Goal: Complete application form: Complete application form

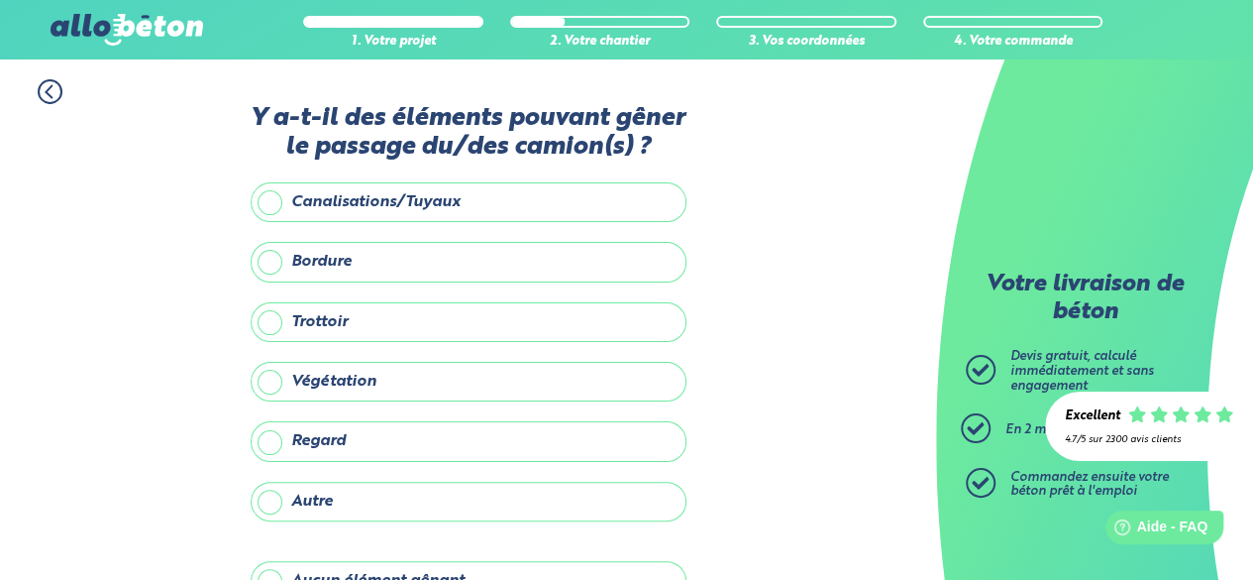
scroll to position [99, 0]
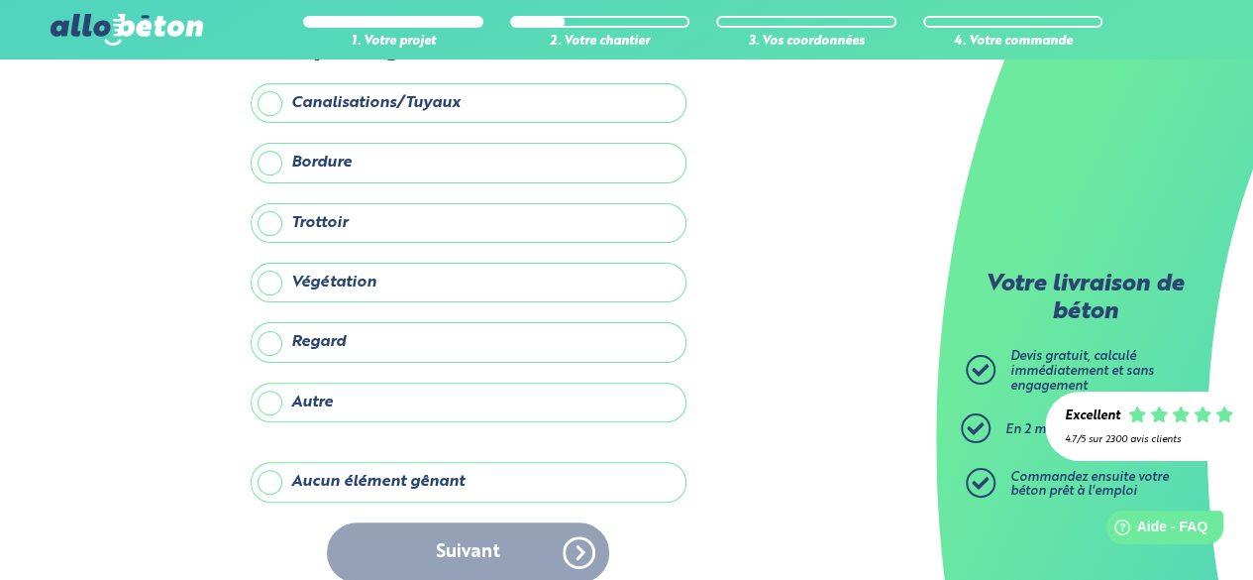
click at [414, 462] on label "Aucun élément gênant" at bounding box center [469, 482] width 436 height 40
click at [0, 0] on input "Aucun élément gênant" at bounding box center [0, 0] width 0 height 0
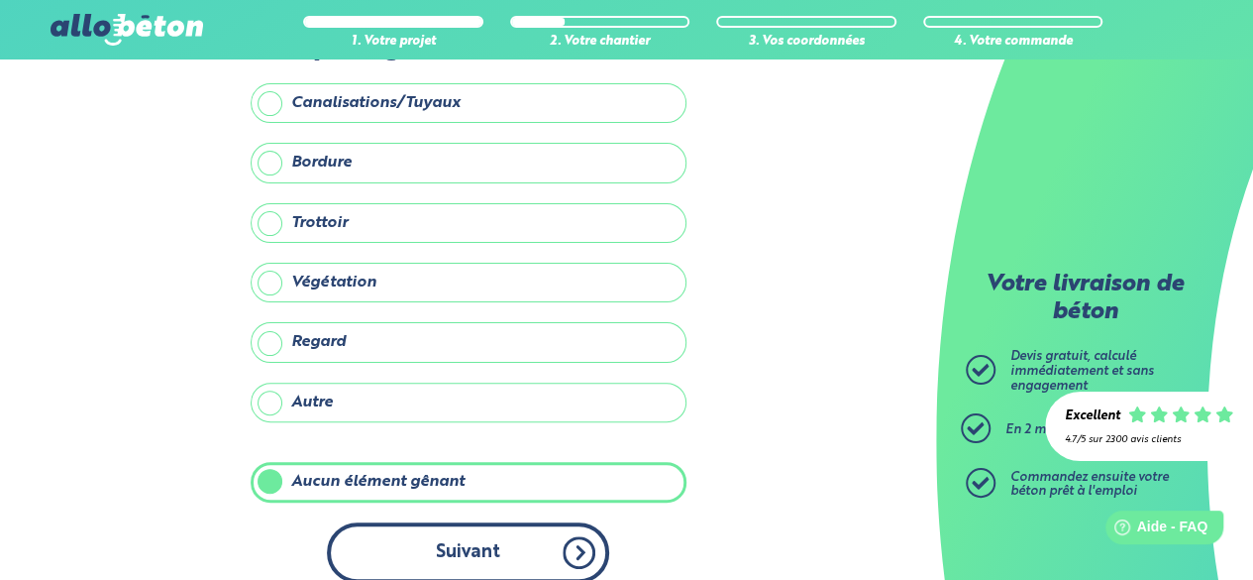
click at [430, 522] on button "Suivant" at bounding box center [468, 552] width 282 height 60
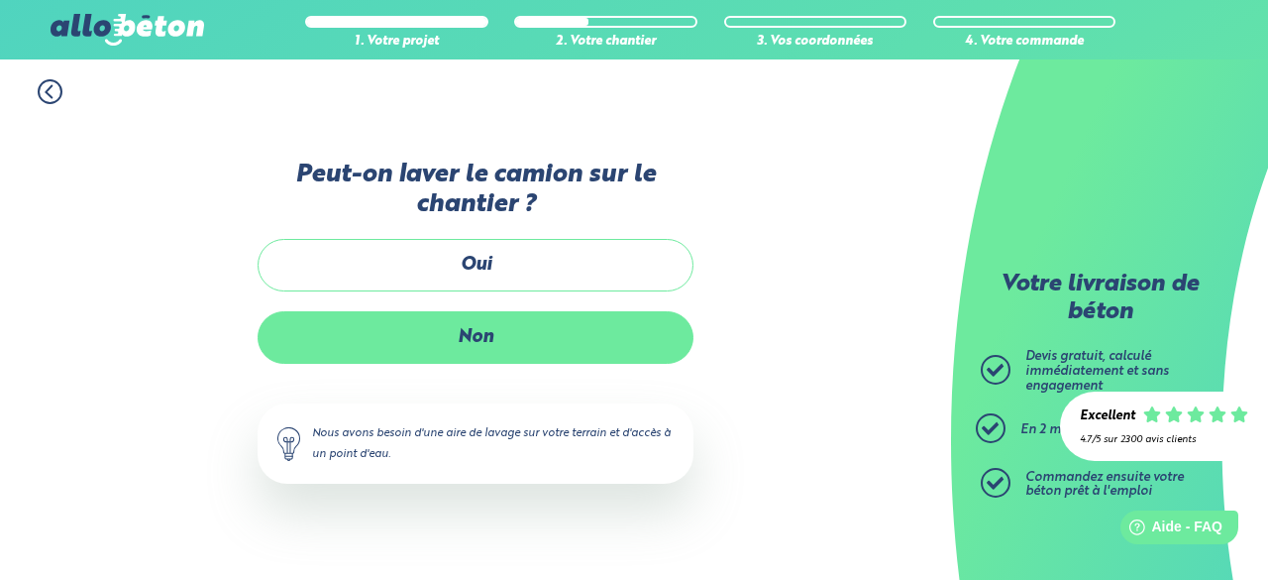
click at [518, 336] on label "Non" at bounding box center [476, 337] width 436 height 53
click at [0, 0] on input "Non" at bounding box center [0, 0] width 0 height 0
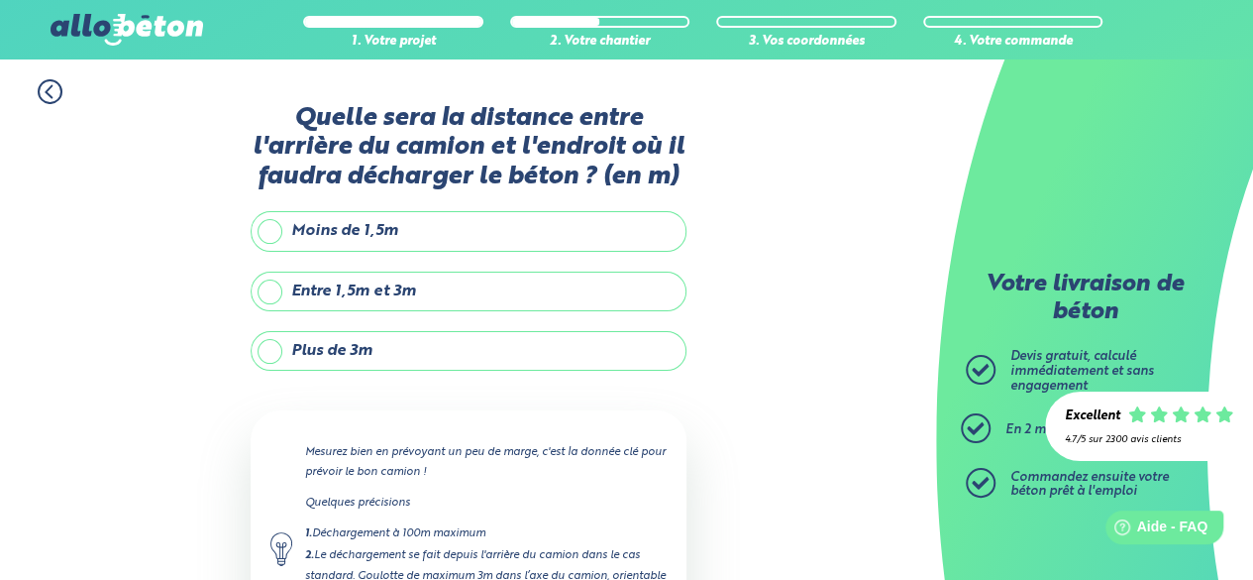
click at [470, 354] on label "Plus de 3m" at bounding box center [469, 351] width 436 height 40
click at [0, 0] on input "Plus de 3m" at bounding box center [0, 0] width 0 height 0
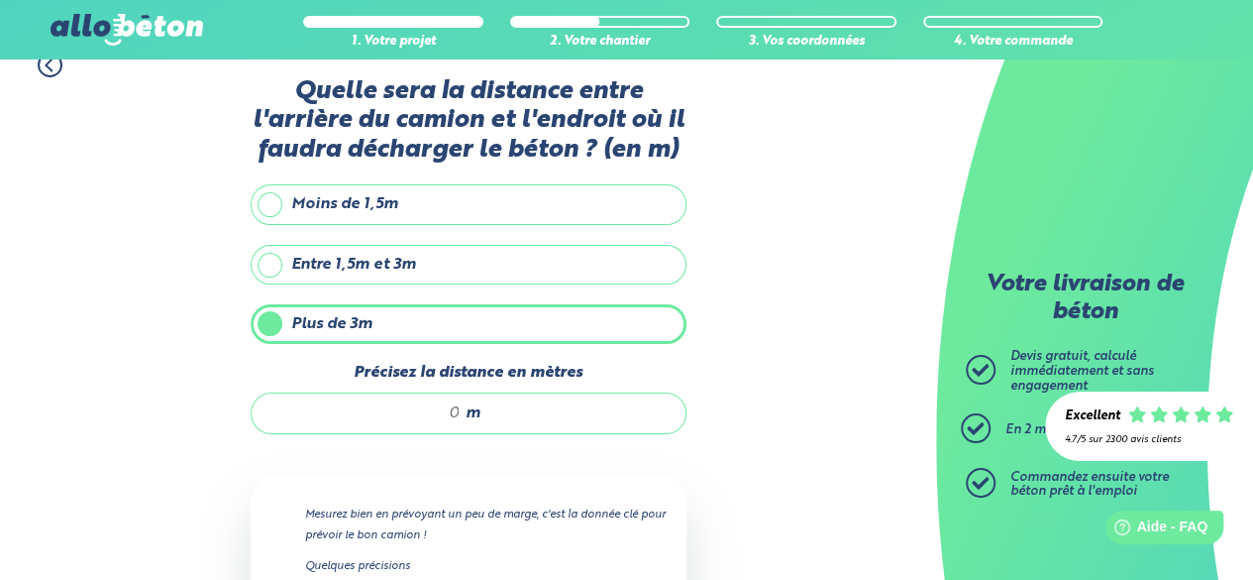
scroll to position [99, 0]
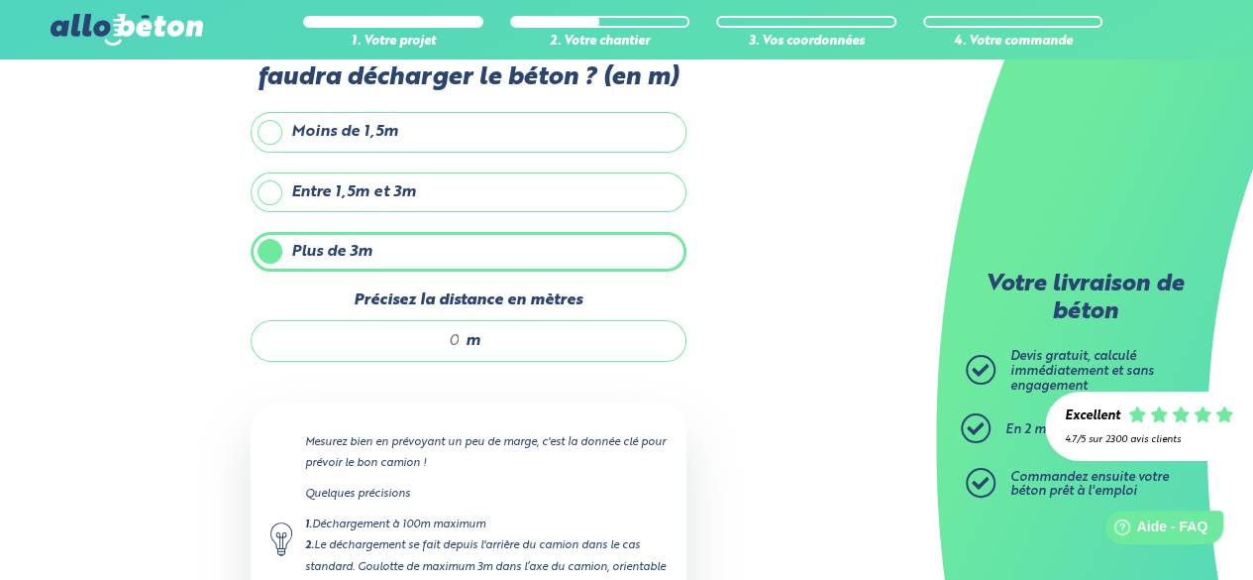
click at [455, 342] on input "Précisez la distance en mètres" at bounding box center [365, 341] width 189 height 20
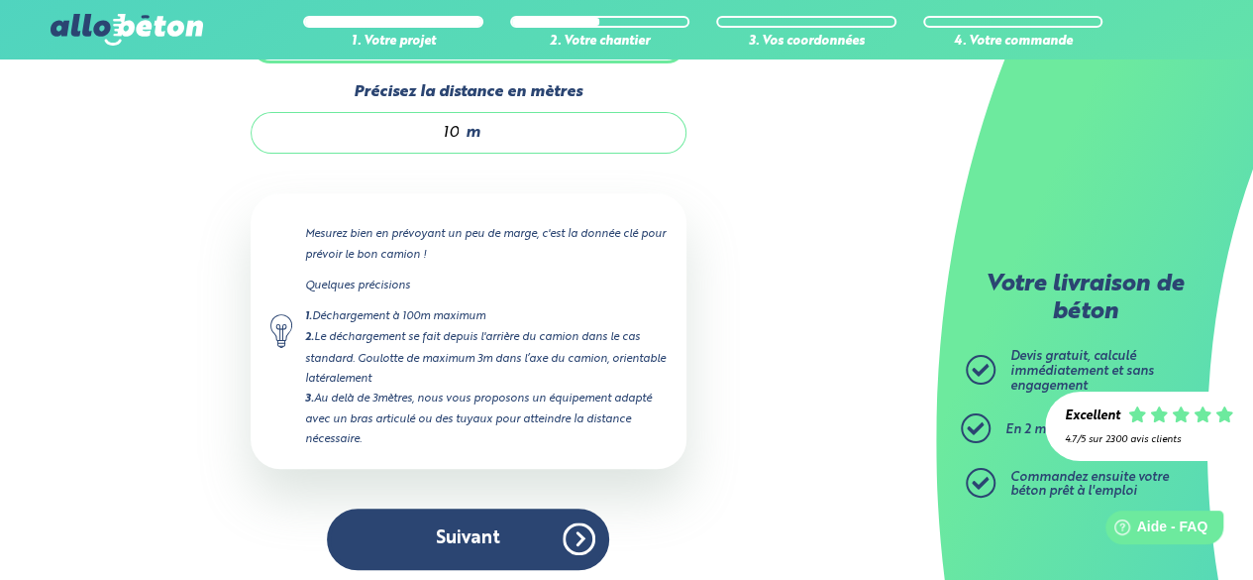
scroll to position [310, 0]
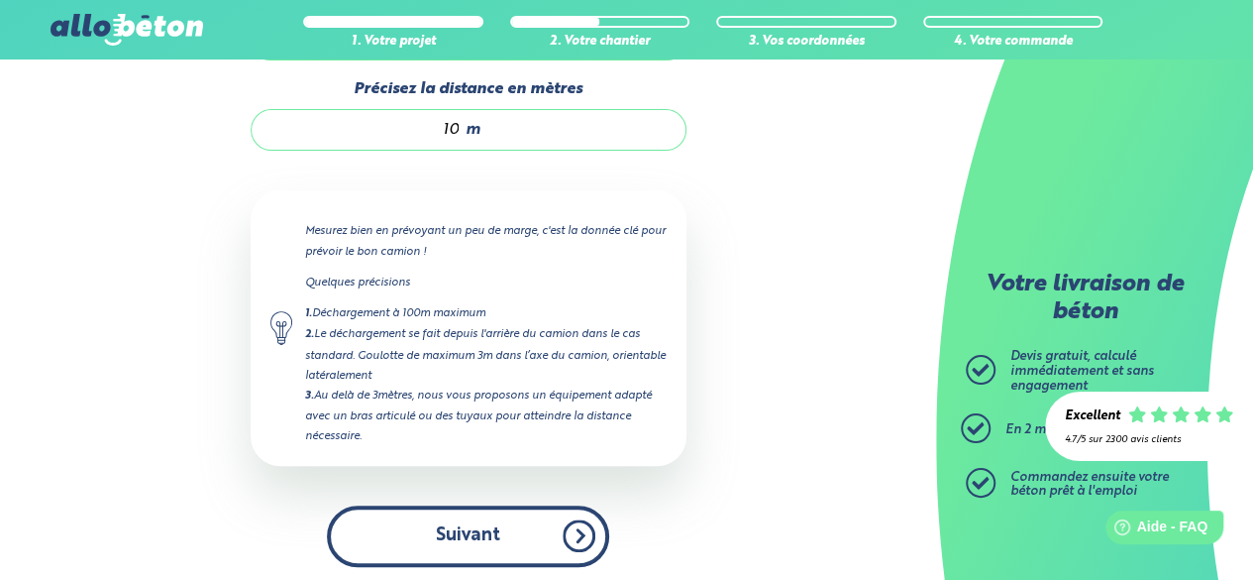
type input "10"
click at [493, 530] on button "Suivant" at bounding box center [468, 535] width 282 height 60
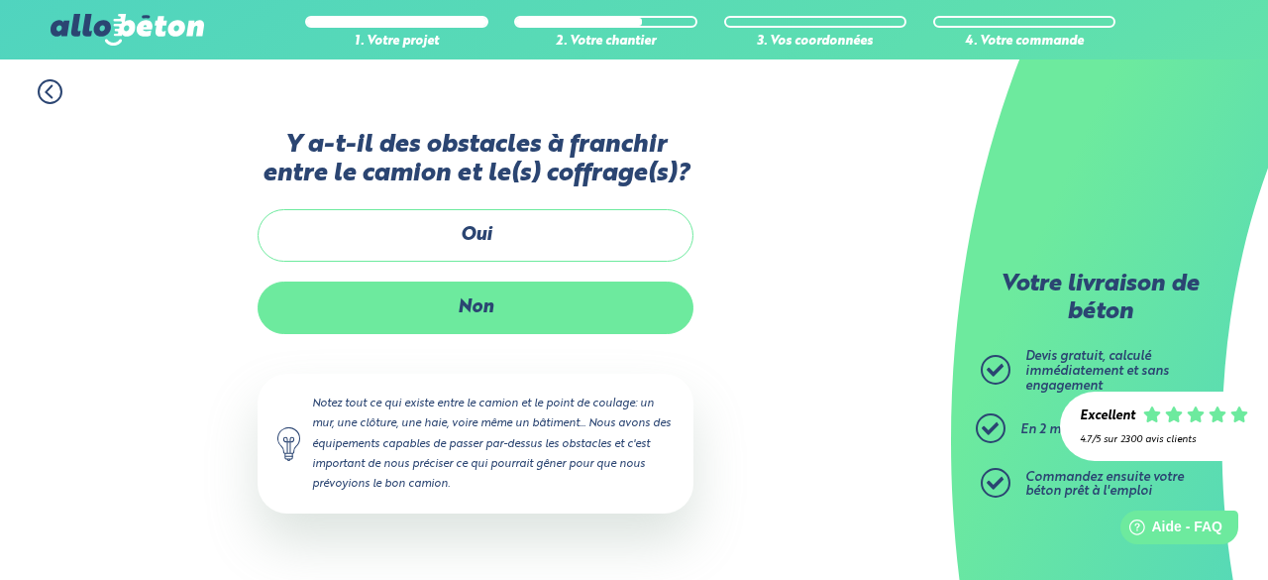
click at [499, 308] on label "Non" at bounding box center [476, 307] width 436 height 53
click at [0, 0] on input "Non" at bounding box center [0, 0] width 0 height 0
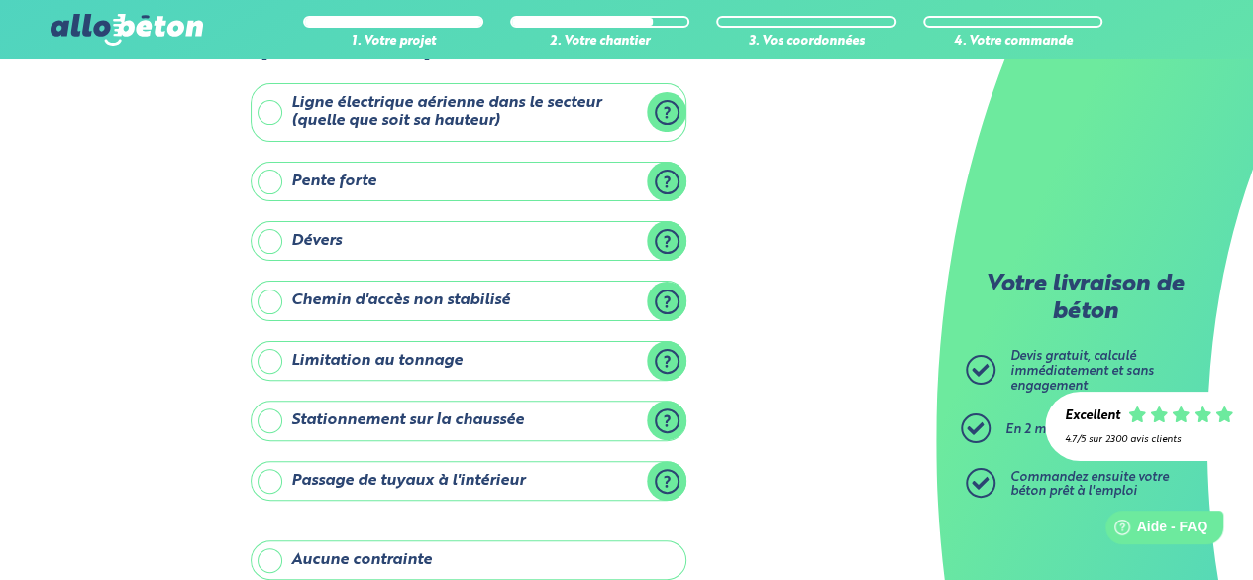
scroll to position [198, 0]
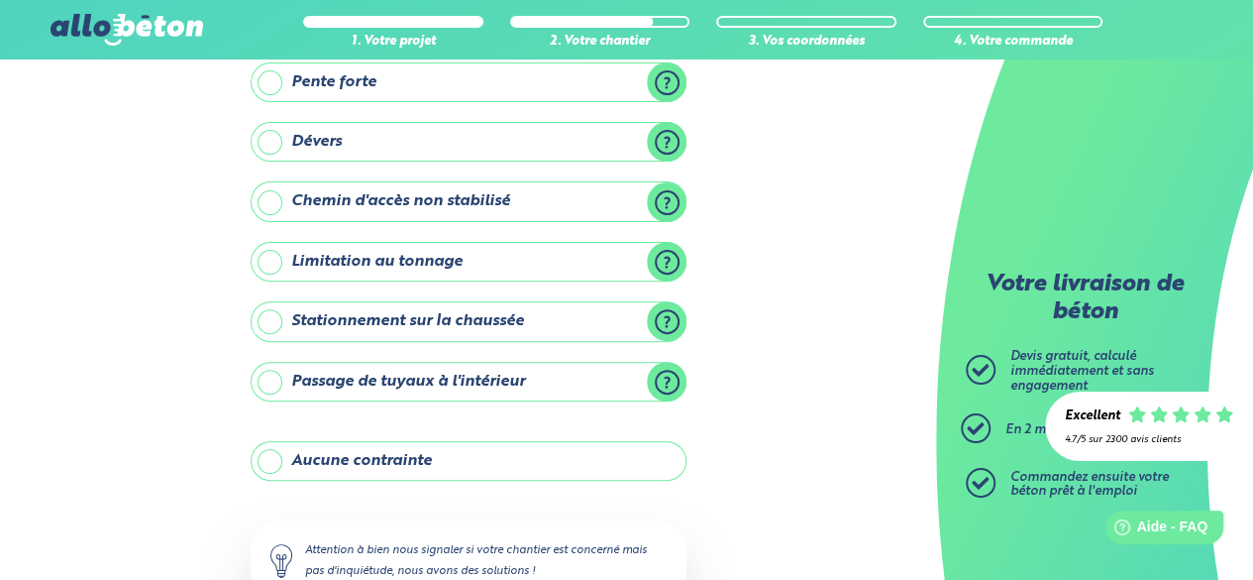
click at [468, 464] on label "Aucune contrainte" at bounding box center [469, 461] width 436 height 40
click at [0, 0] on input "Aucune contrainte" at bounding box center [0, 0] width 0 height 0
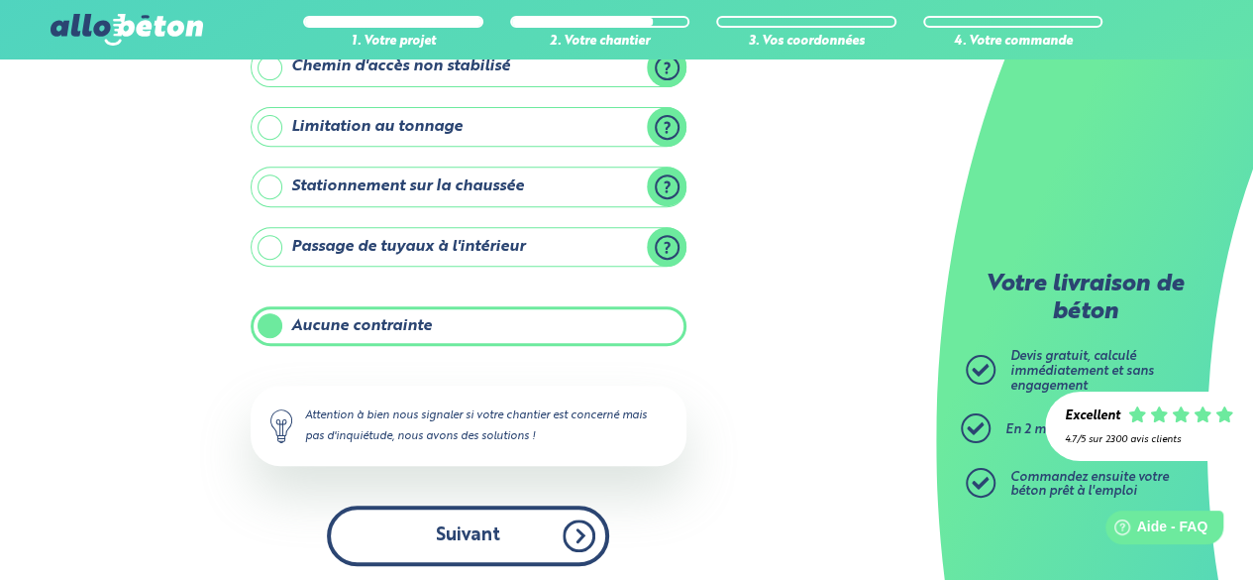
click at [501, 514] on button "Suivant" at bounding box center [468, 535] width 282 height 60
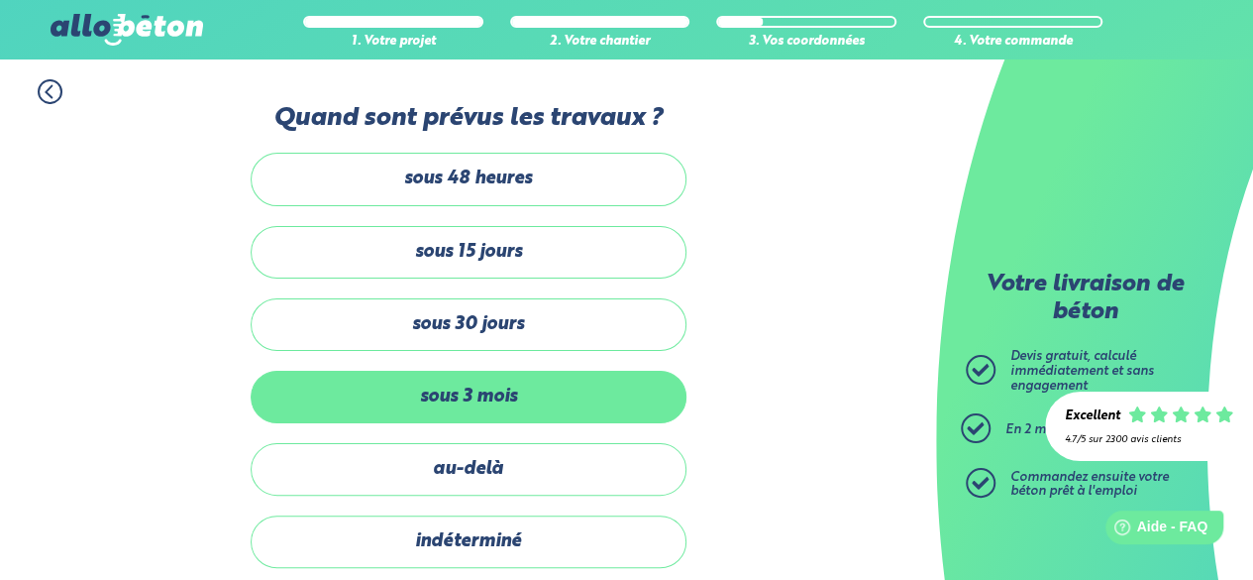
click at [519, 403] on label "sous 3 mois" at bounding box center [469, 397] width 436 height 53
click at [0, 0] on input "sous 3 mois" at bounding box center [0, 0] width 0 height 0
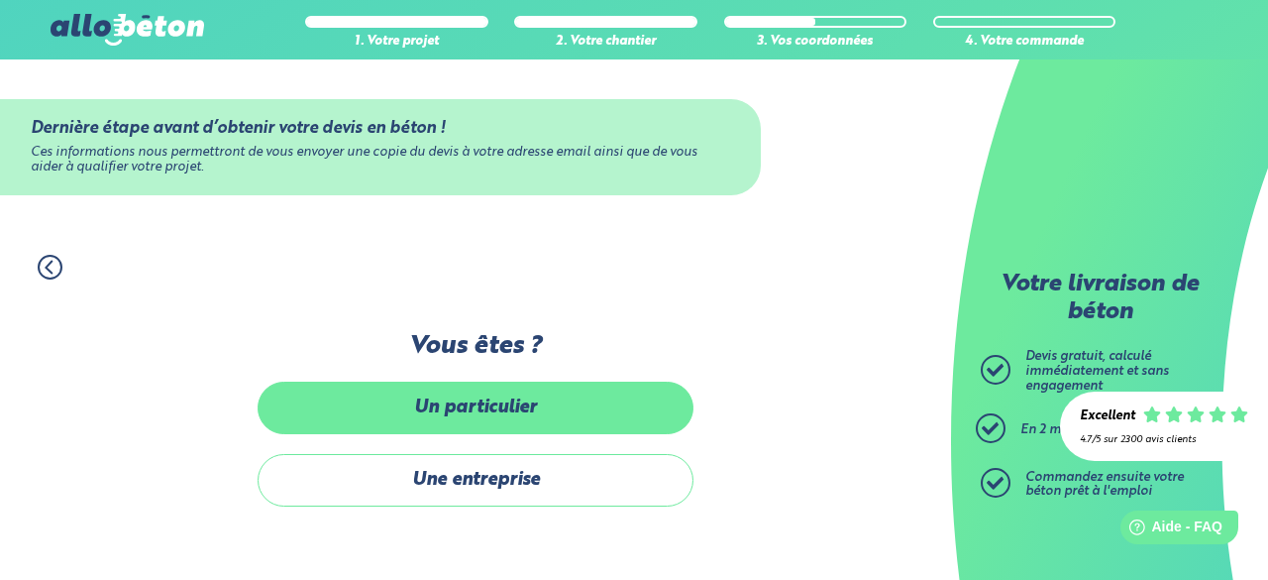
click at [539, 421] on label "Un particulier" at bounding box center [476, 407] width 436 height 53
click at [0, 0] on input "Un particulier" at bounding box center [0, 0] width 0 height 0
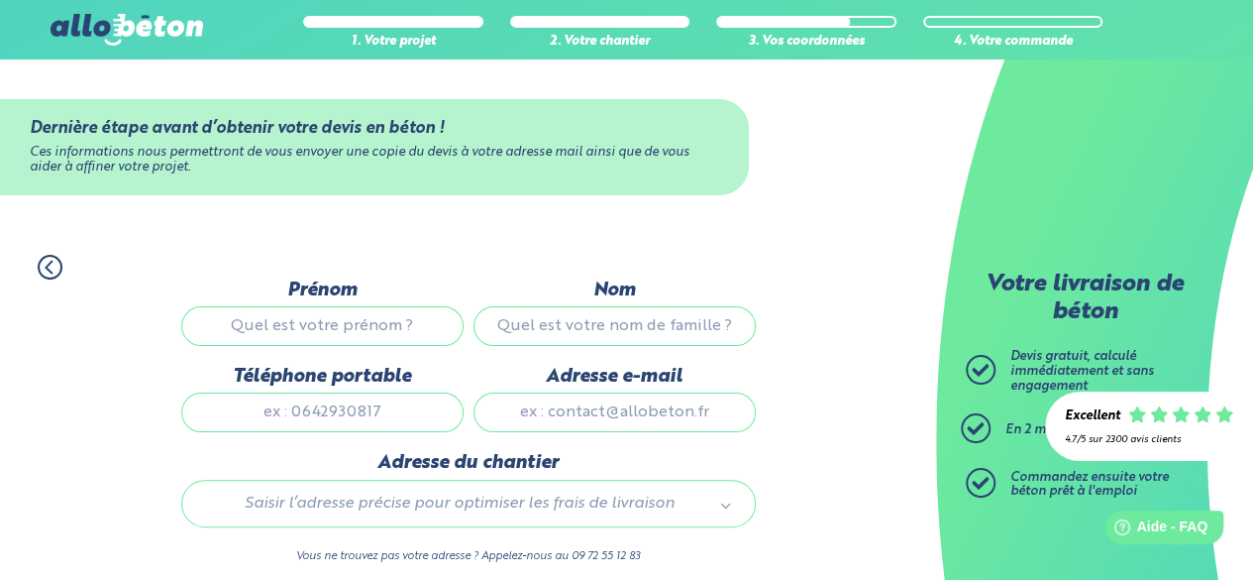
click at [394, 321] on input "Prénom" at bounding box center [322, 326] width 282 height 40
type input "esteban"
click at [523, 337] on input "Nom" at bounding box center [615, 326] width 282 height 40
type input "dominguez"
click at [390, 387] on label "Téléphone portable" at bounding box center [322, 377] width 282 height 22
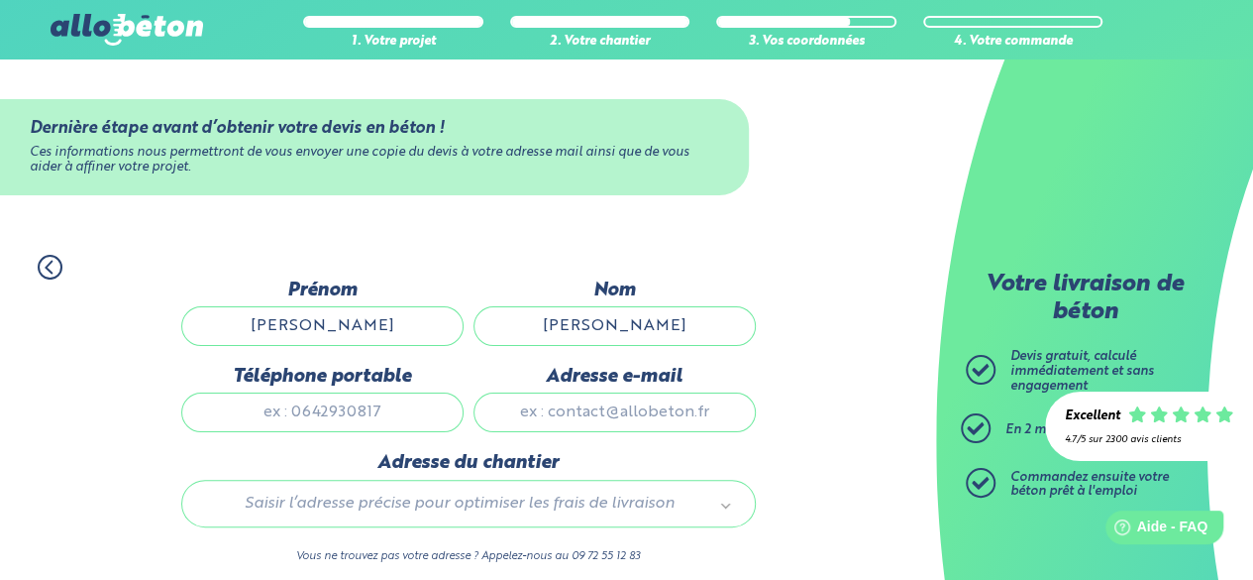
click at [390, 392] on input "Téléphone portable" at bounding box center [322, 412] width 282 height 40
click at [395, 420] on input "Téléphone portable" at bounding box center [322, 412] width 282 height 40
type input "0615470395"
click at [551, 406] on input "Adresse e-mail" at bounding box center [615, 412] width 282 height 40
type input "dominguez.esteban@outlook.fr"
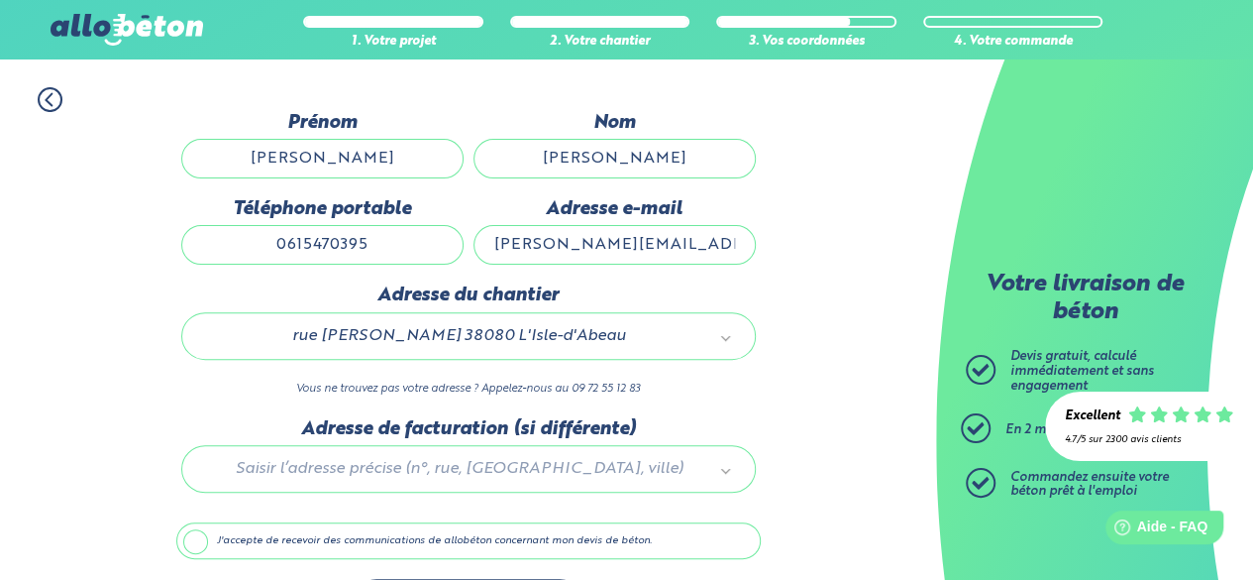
scroll to position [198, 0]
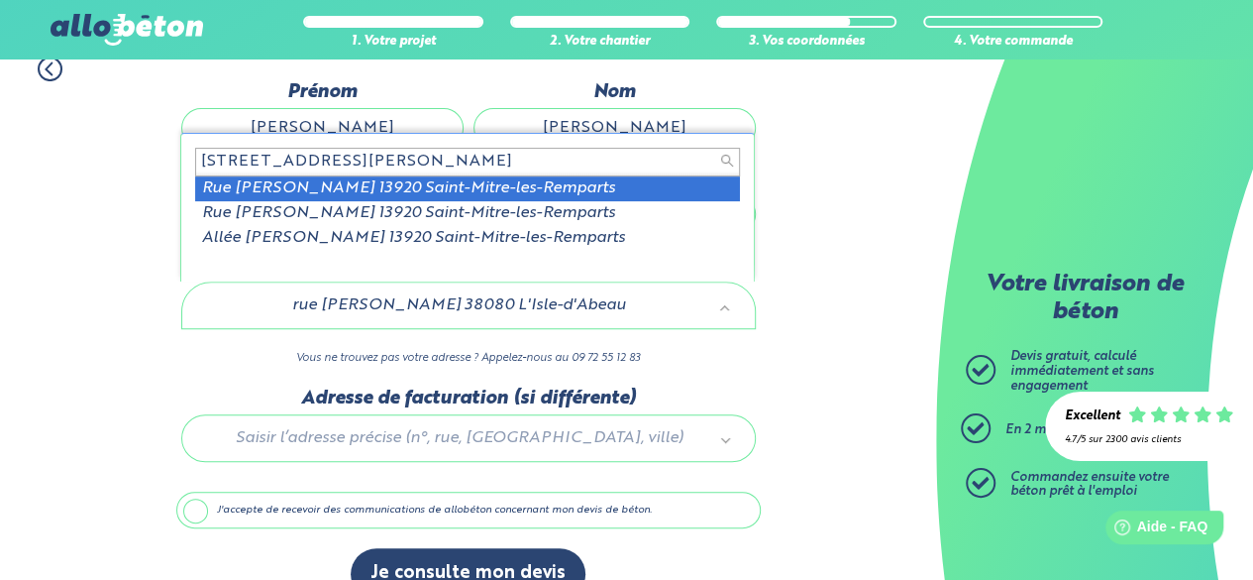
type input "9 Ter rue frédéric msitral 13920"
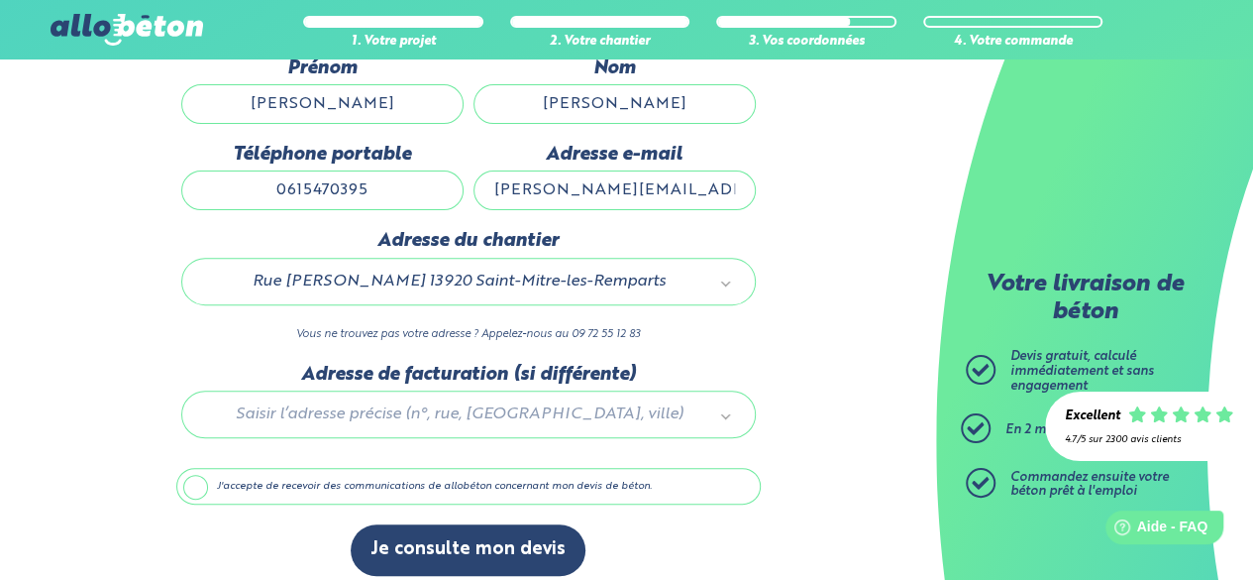
scroll to position [234, 0]
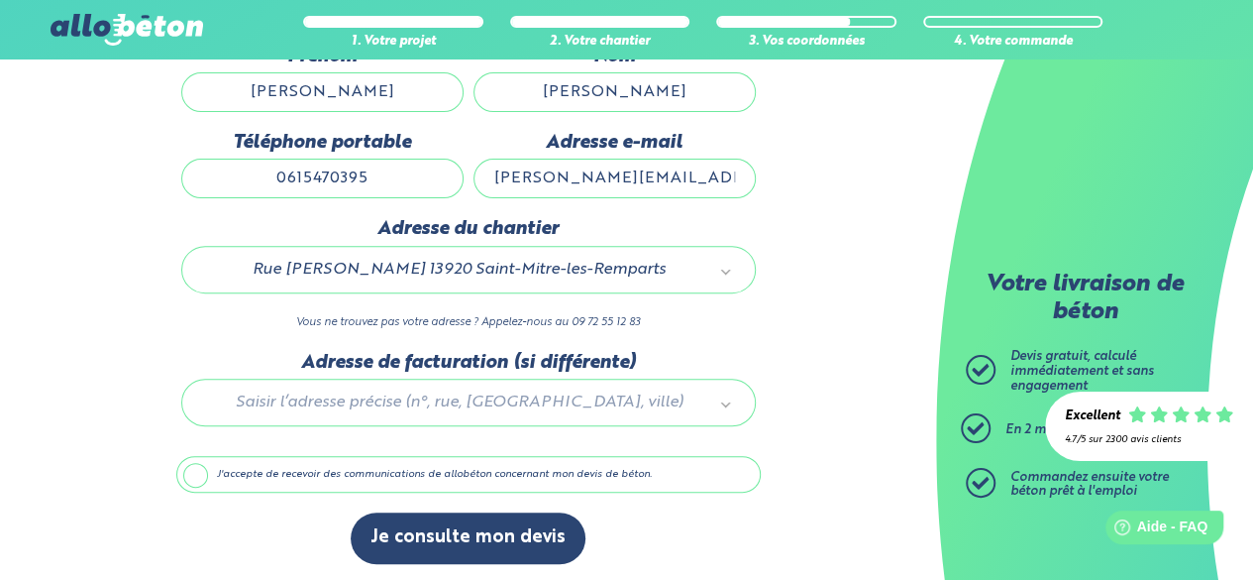
click at [479, 485] on label "J'accepte de recevoir des communications de allobéton concernant mon devis de b…" at bounding box center [468, 475] width 585 height 38
click at [0, 0] on input "J'accepte de recevoir des communications de allobéton concernant mon devis de b…" at bounding box center [0, 0] width 0 height 0
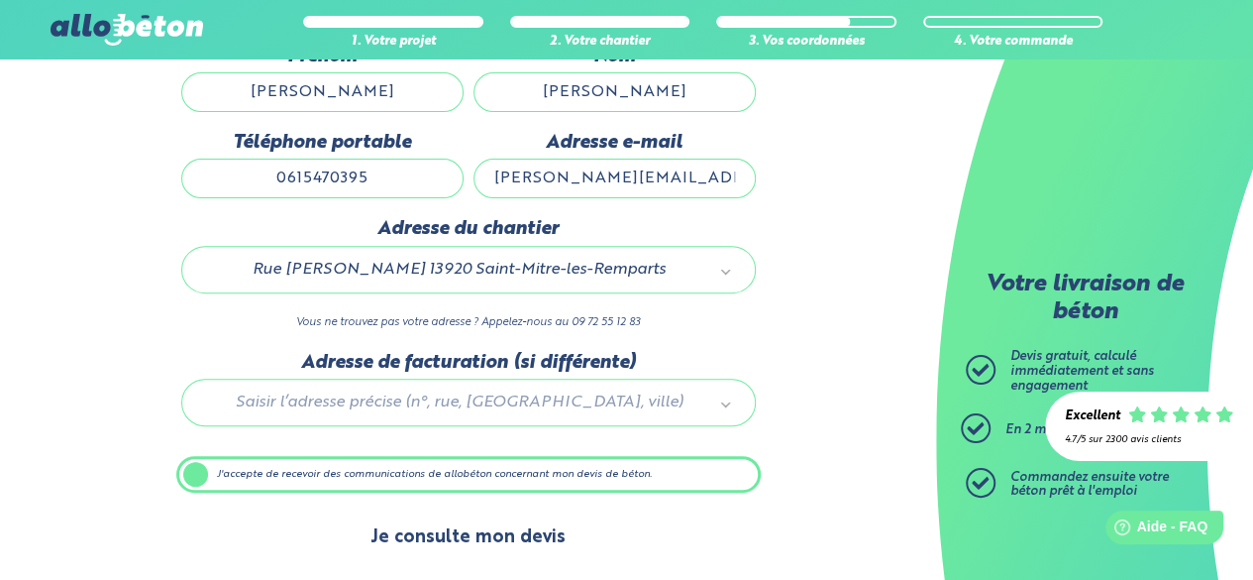
click at [516, 548] on button "Je consulte mon devis" at bounding box center [468, 537] width 235 height 51
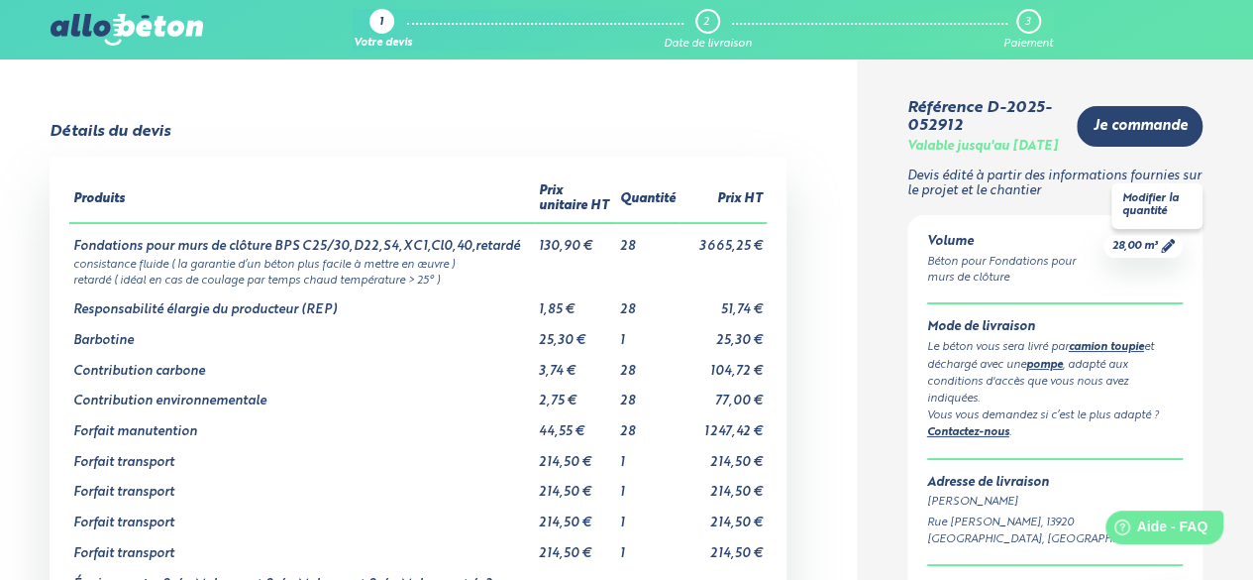
click at [1136, 254] on span "28,00 m³" at bounding box center [1135, 246] width 46 height 15
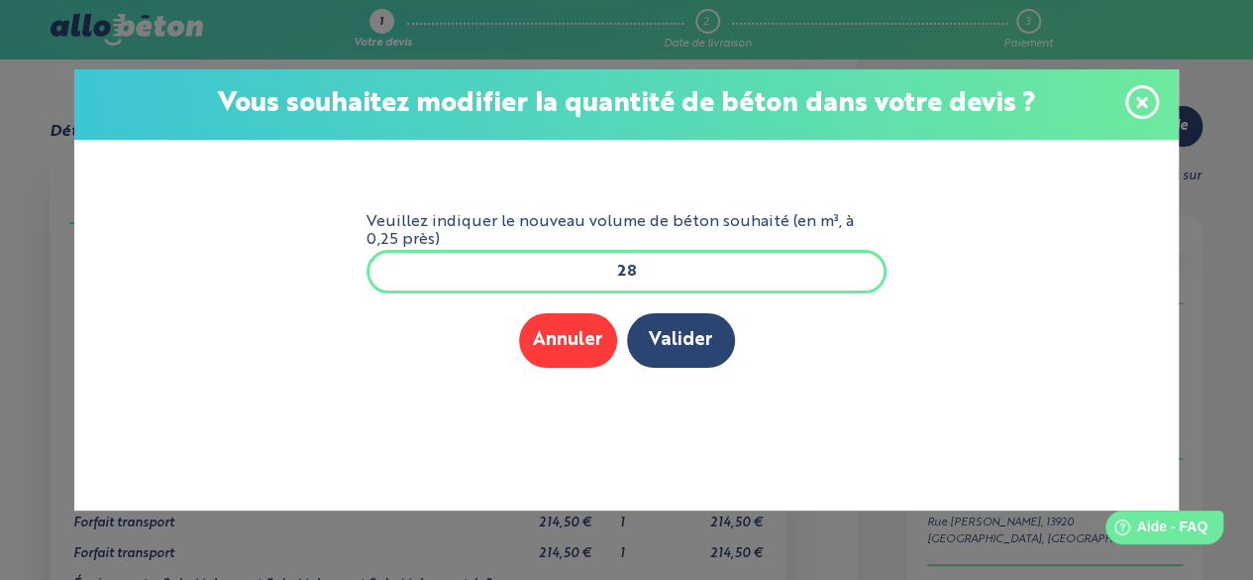
click at [637, 269] on input "28" at bounding box center [627, 272] width 521 height 44
drag, startPoint x: 636, startPoint y: 269, endPoint x: 614, endPoint y: 268, distance: 21.8
click at [614, 268] on input "28" at bounding box center [627, 272] width 521 height 44
type input "10"
click at [684, 336] on button "Valider" at bounding box center [681, 340] width 108 height 54
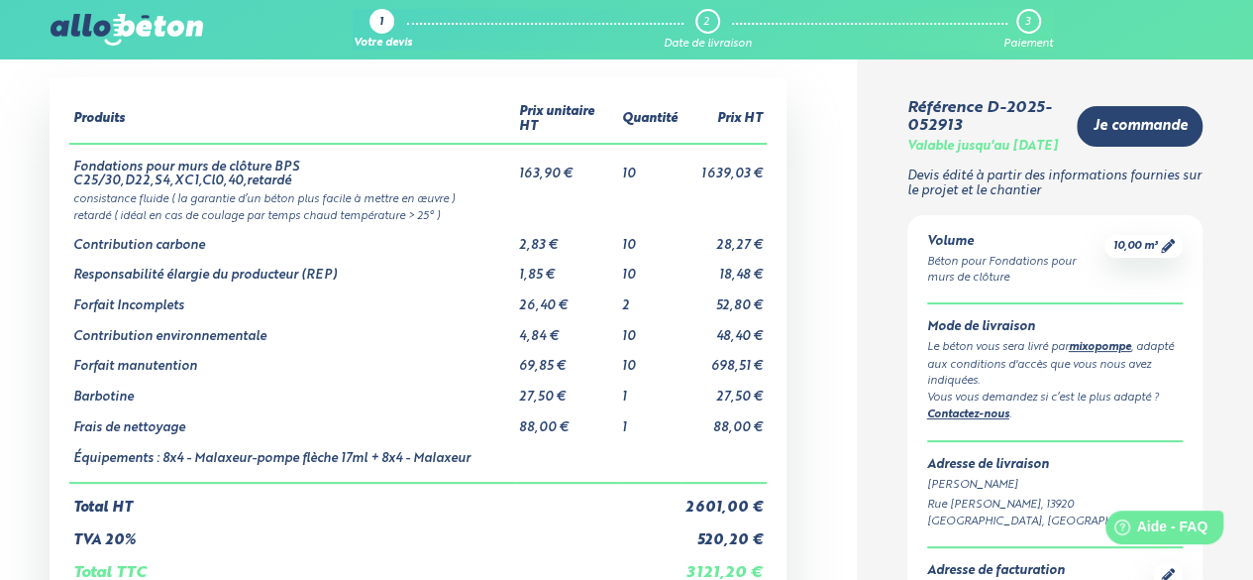
scroll to position [99, 0]
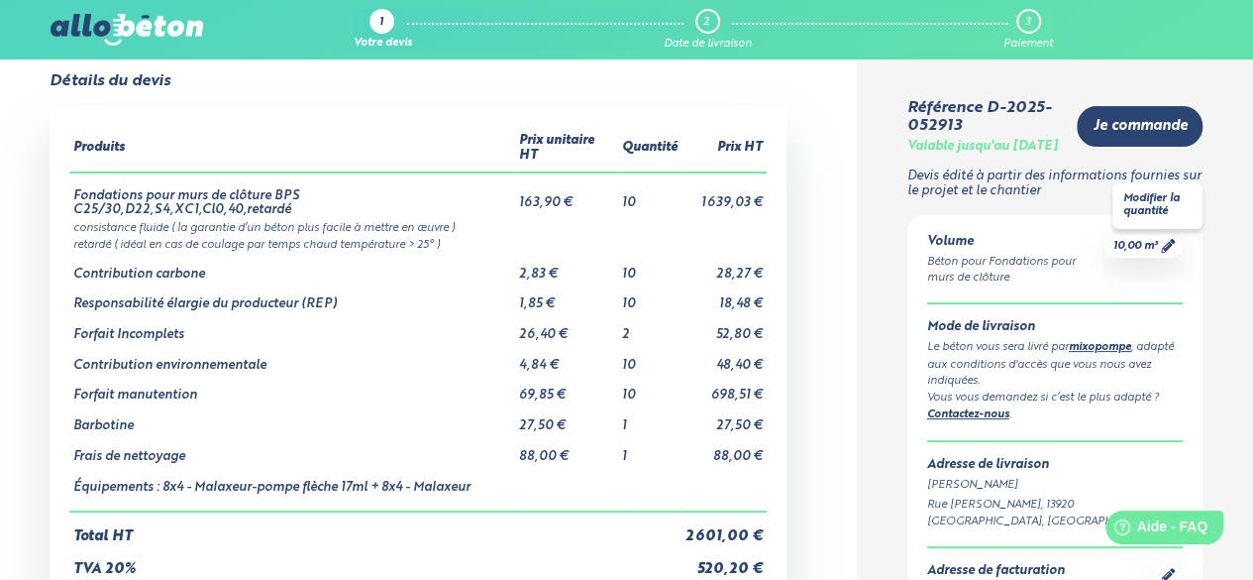
click at [1135, 254] on span "10,00 m³" at bounding box center [1135, 246] width 45 height 15
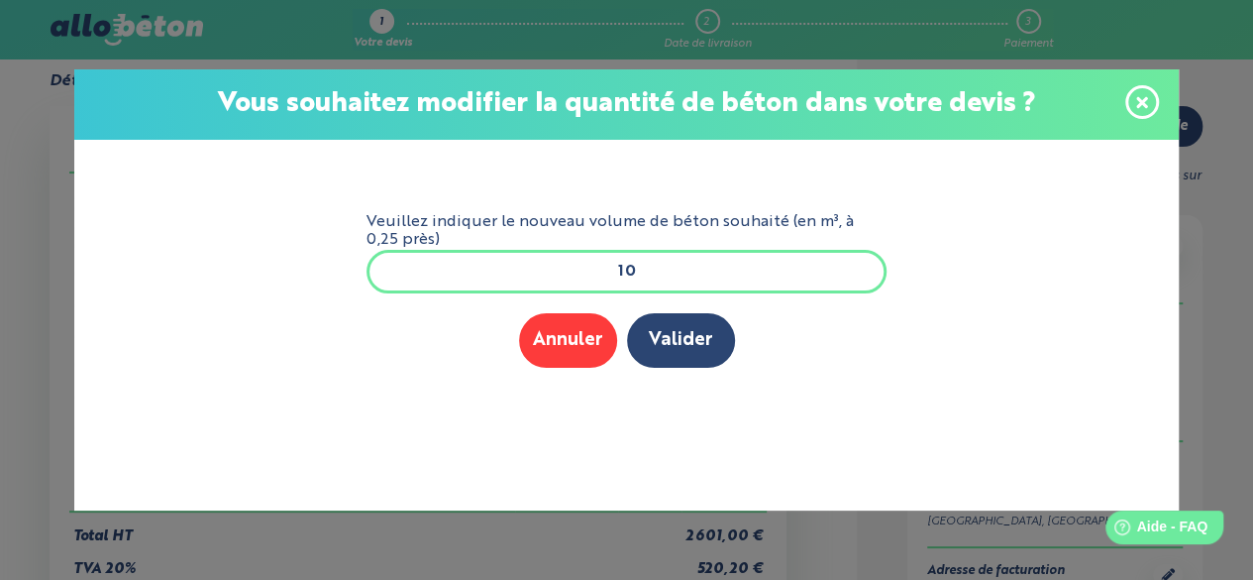
click at [821, 261] on input "10" at bounding box center [627, 272] width 521 height 44
type input "15"
click at [701, 334] on button "Valider" at bounding box center [681, 340] width 108 height 54
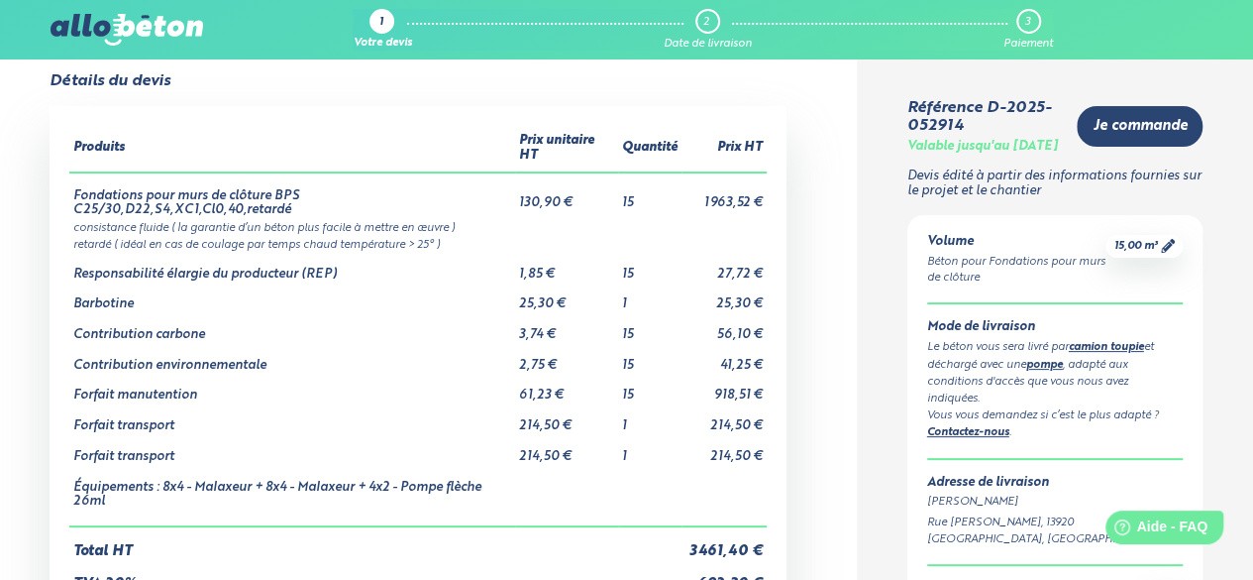
scroll to position [198, 0]
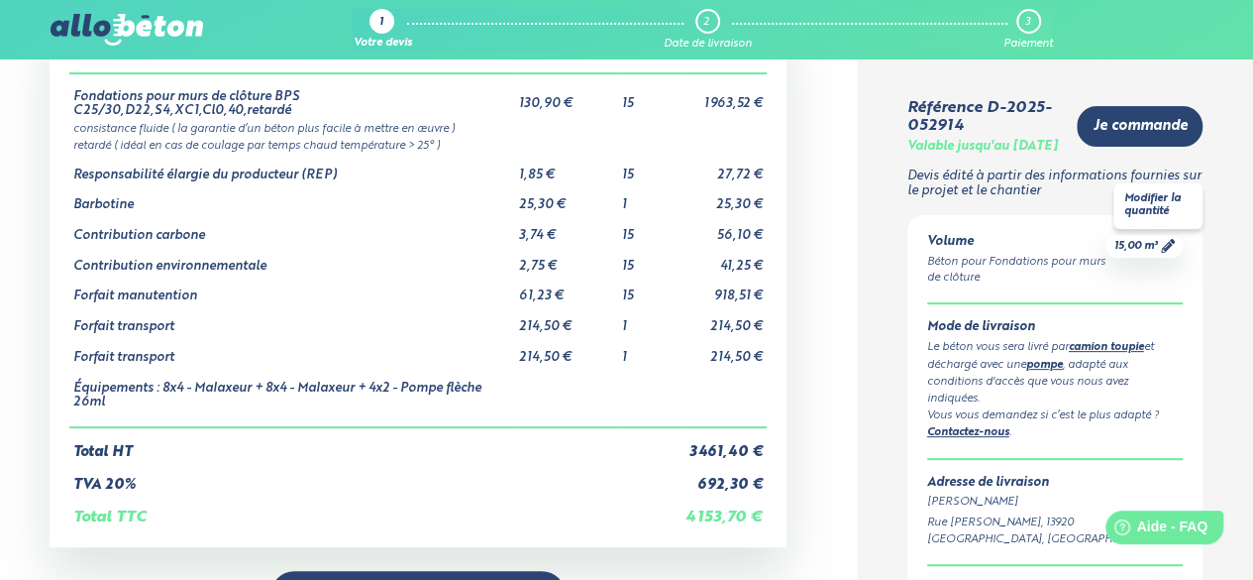
click at [1145, 254] on span "15,00 m³" at bounding box center [1136, 246] width 44 height 15
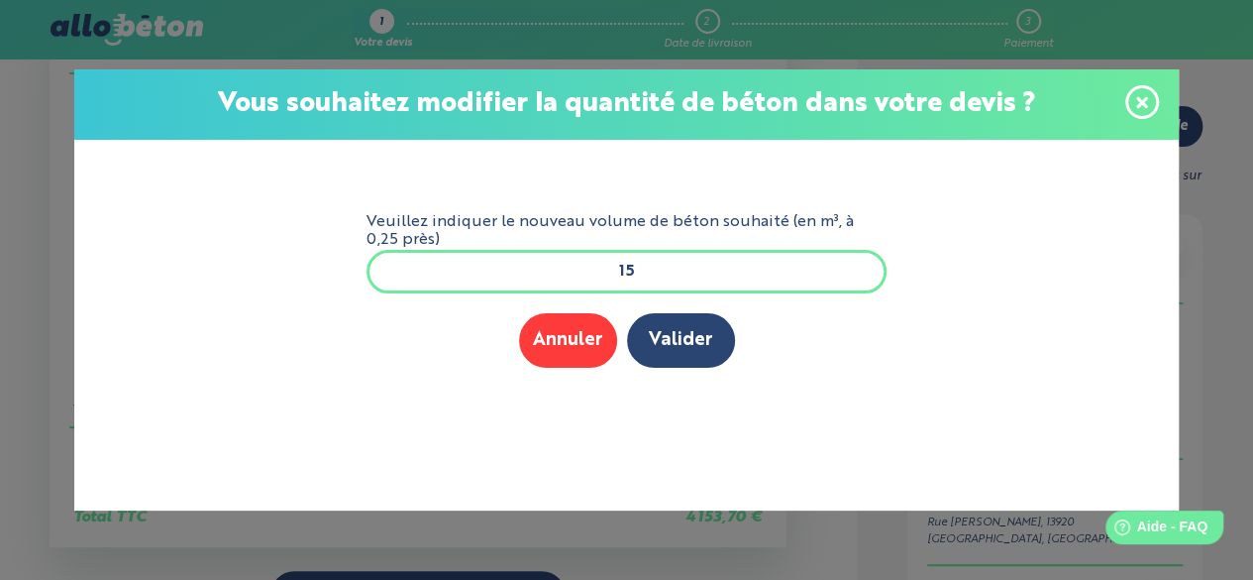
drag, startPoint x: 757, startPoint y: 277, endPoint x: 603, endPoint y: 251, distance: 155.9
click at [608, 253] on input "15" at bounding box center [627, 272] width 521 height 44
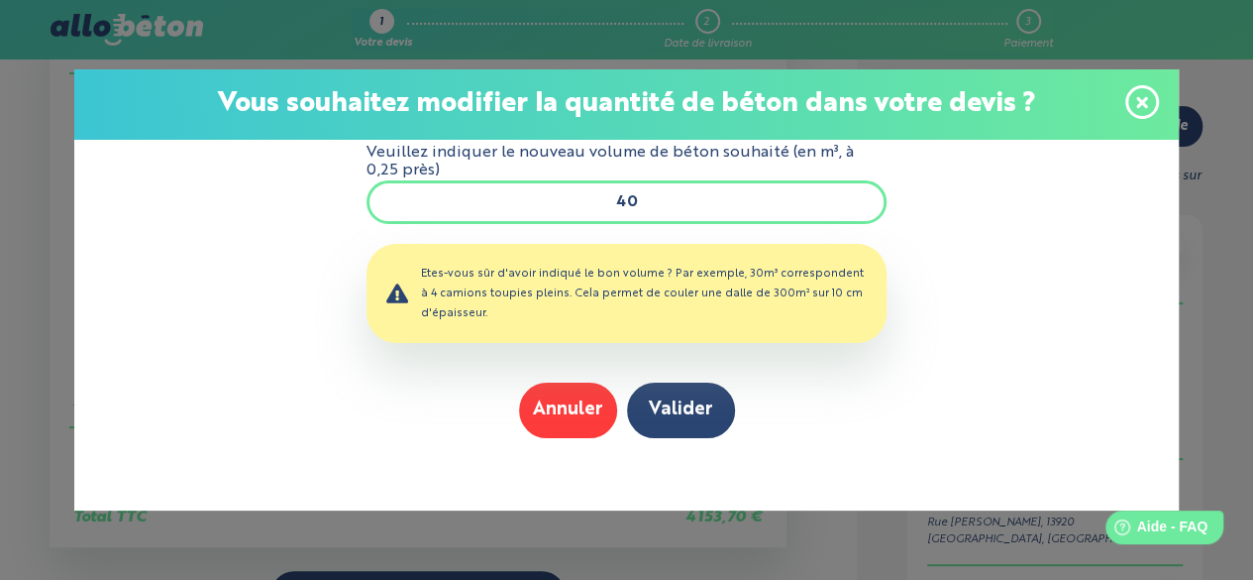
type input "4"
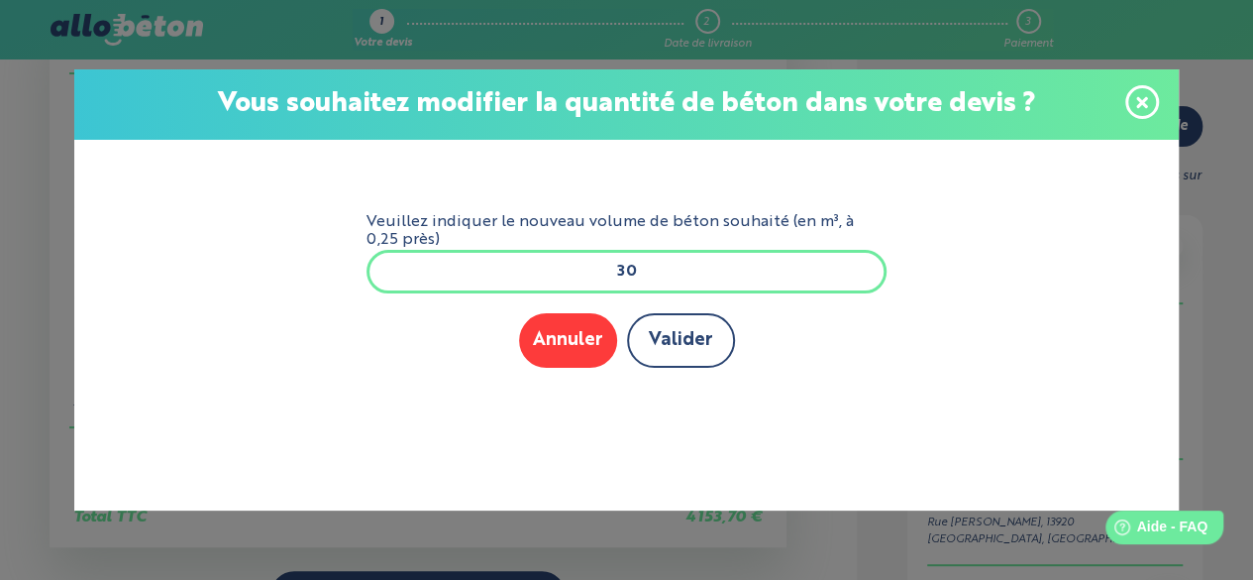
type input "30"
click at [693, 357] on button "Valider" at bounding box center [681, 340] width 108 height 54
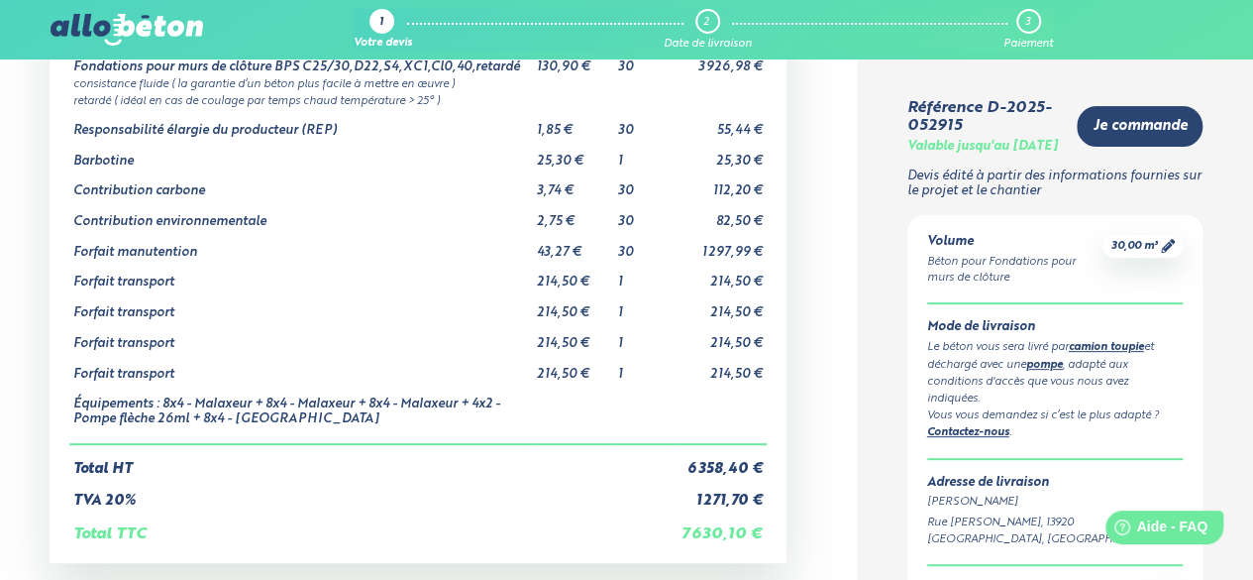
scroll to position [198, 0]
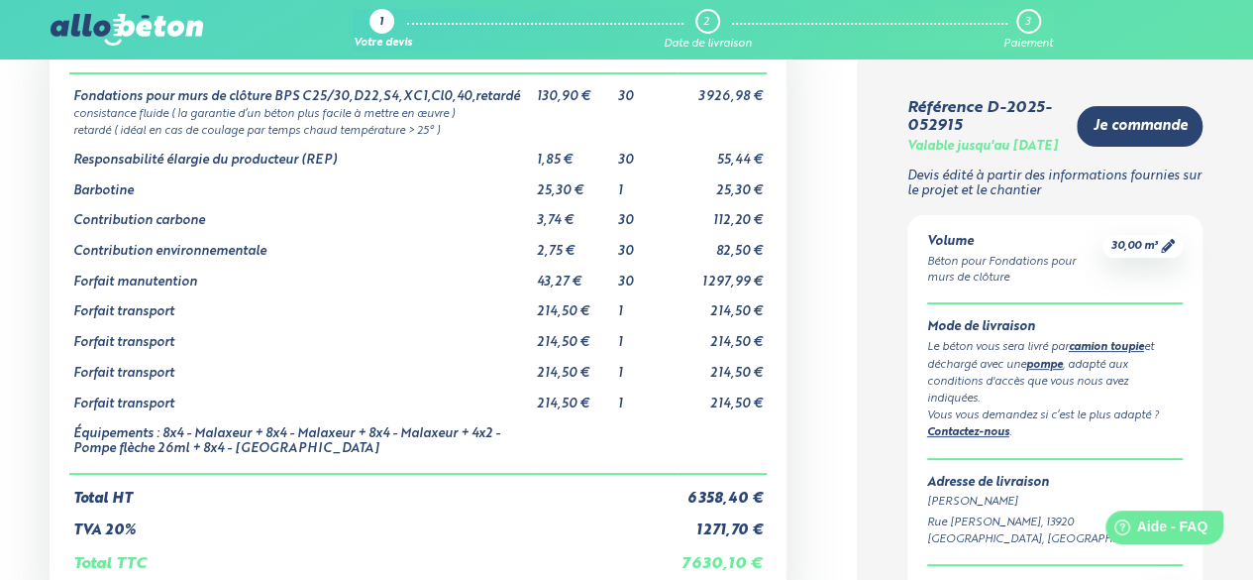
click at [1058, 371] on link "pompe" at bounding box center [1044, 365] width 37 height 11
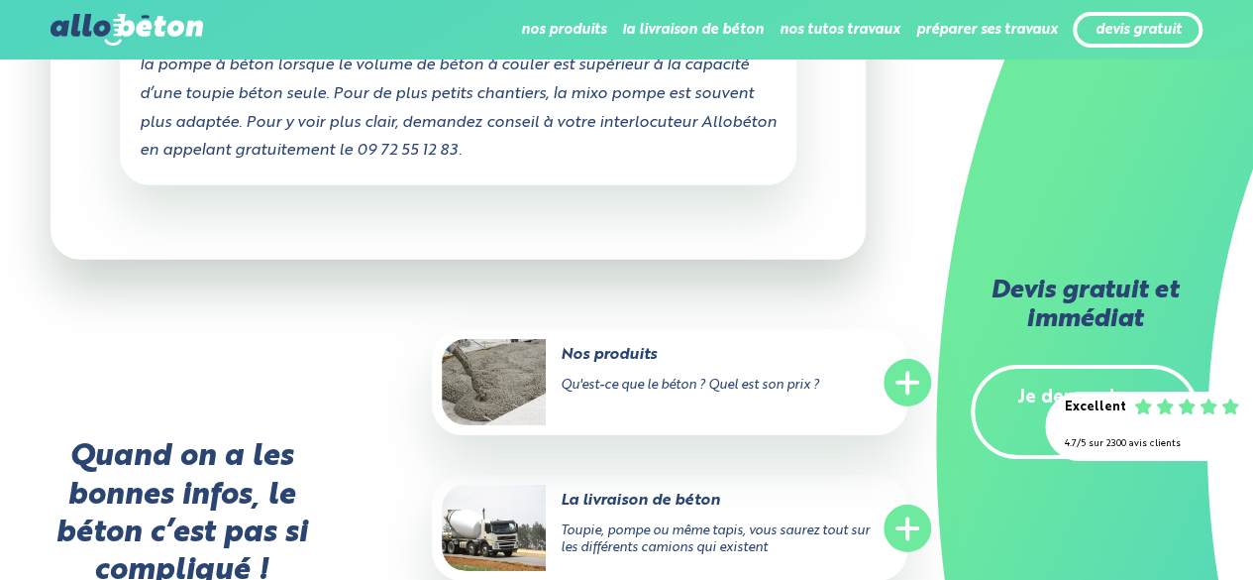
scroll to position [2877, 0]
